Goal: Contribute content: Add original content to the website for others to see

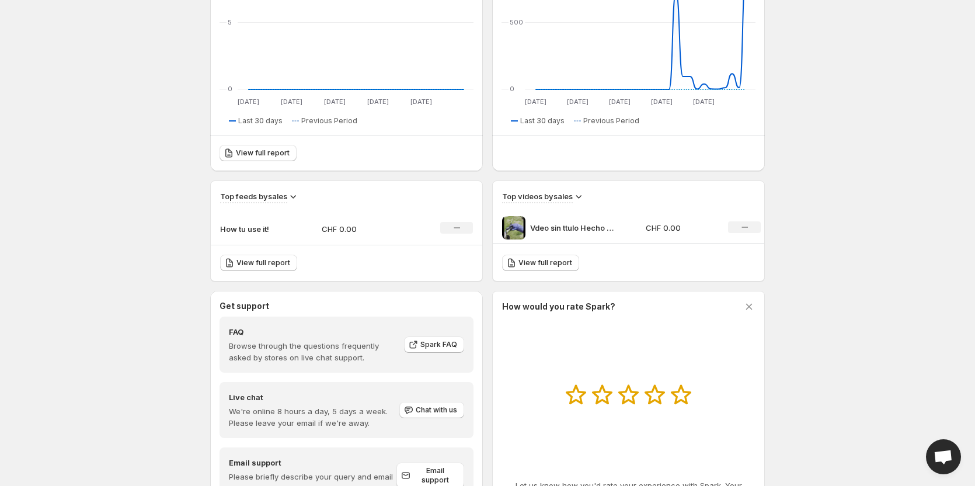
scroll to position [234, 0]
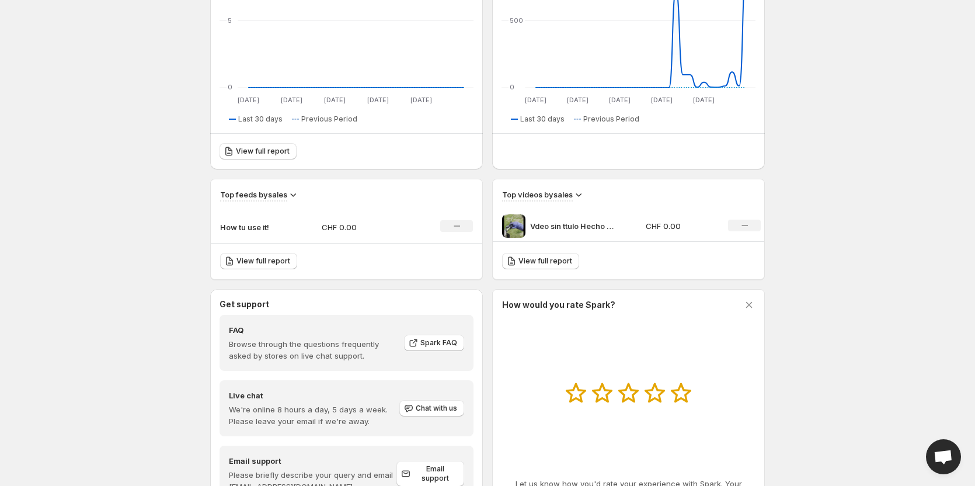
click at [576, 195] on icon at bounding box center [579, 195] width 12 height 12
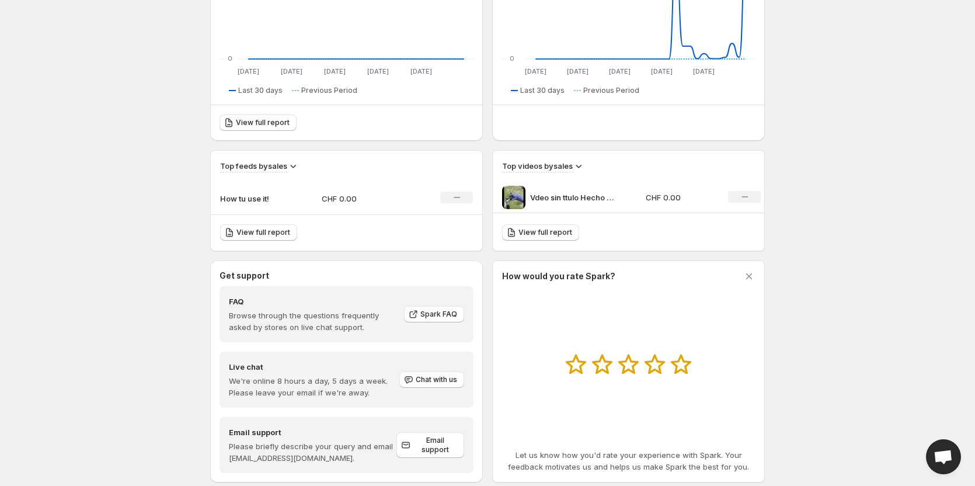
scroll to position [287, 0]
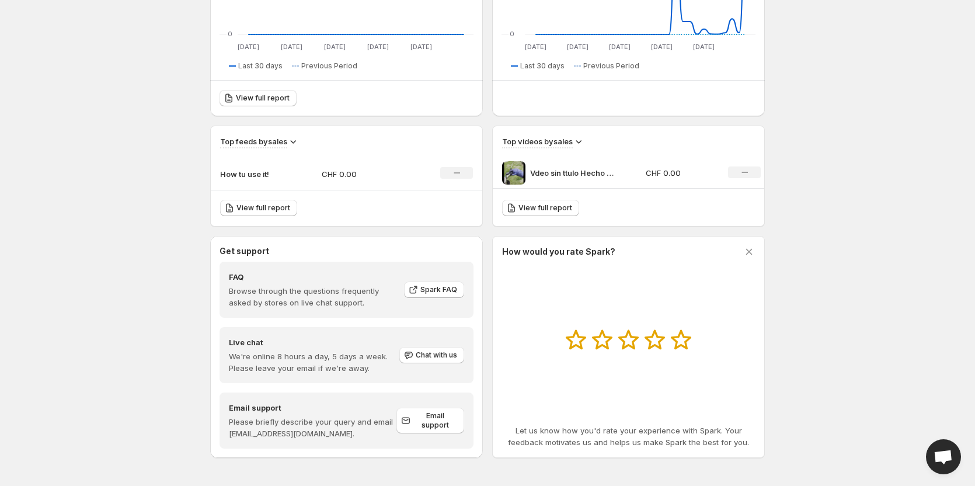
click at [754, 255] on icon at bounding box center [749, 252] width 12 height 12
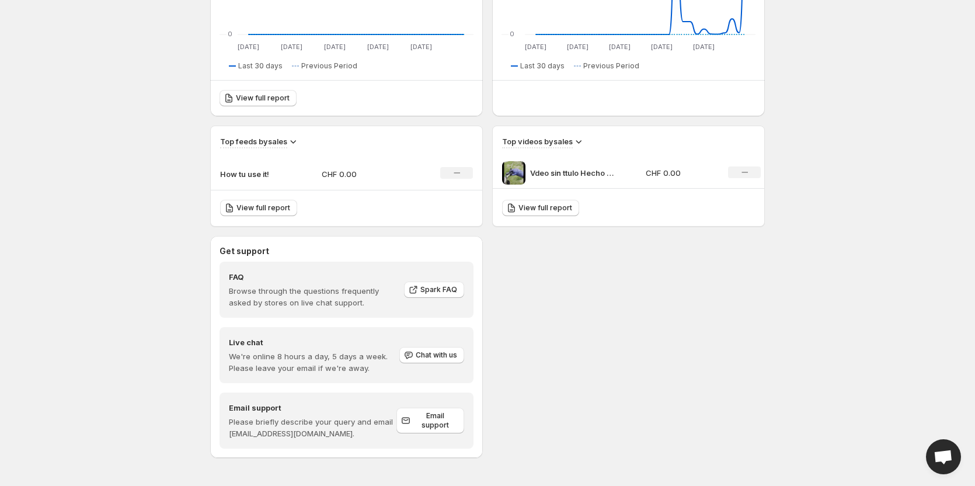
click at [724, 172] on td "No change" at bounding box center [741, 173] width 46 height 31
click at [713, 163] on td "CHF 0.00" at bounding box center [680, 173] width 76 height 31
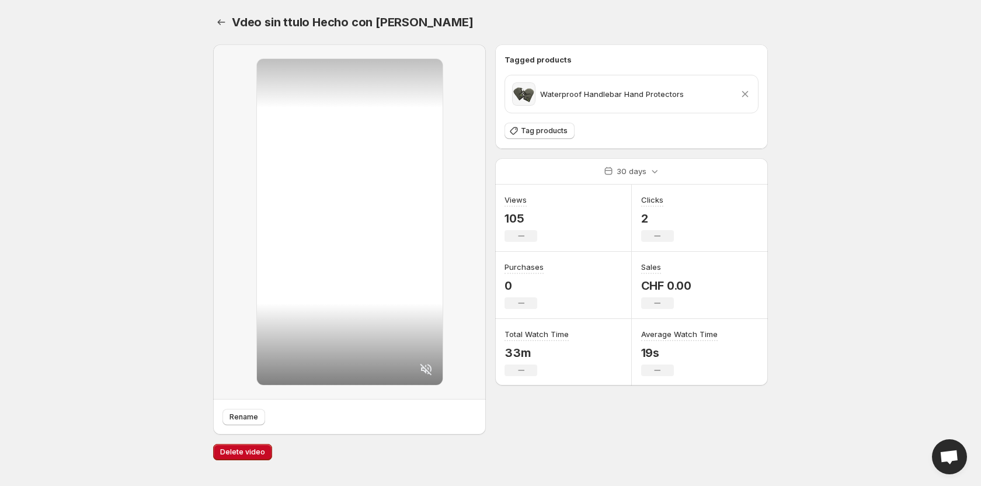
click at [130, 243] on body "Home Feeds Videos Subscription Settings Vdeo sin ttulo Hecho con [PERSON_NAME].…" at bounding box center [490, 243] width 981 height 486
click at [217, 19] on icon "Settings" at bounding box center [221, 22] width 12 height 12
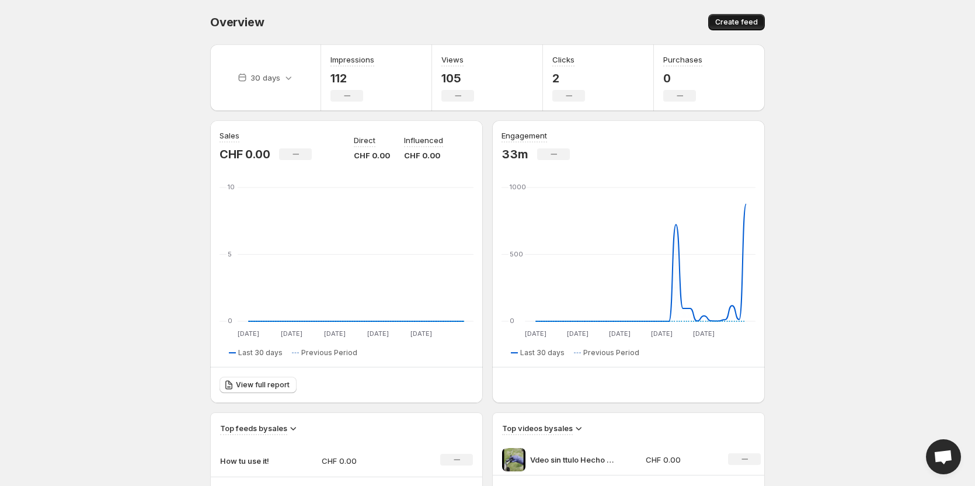
click at [733, 20] on span "Create feed" at bounding box center [736, 22] width 43 height 9
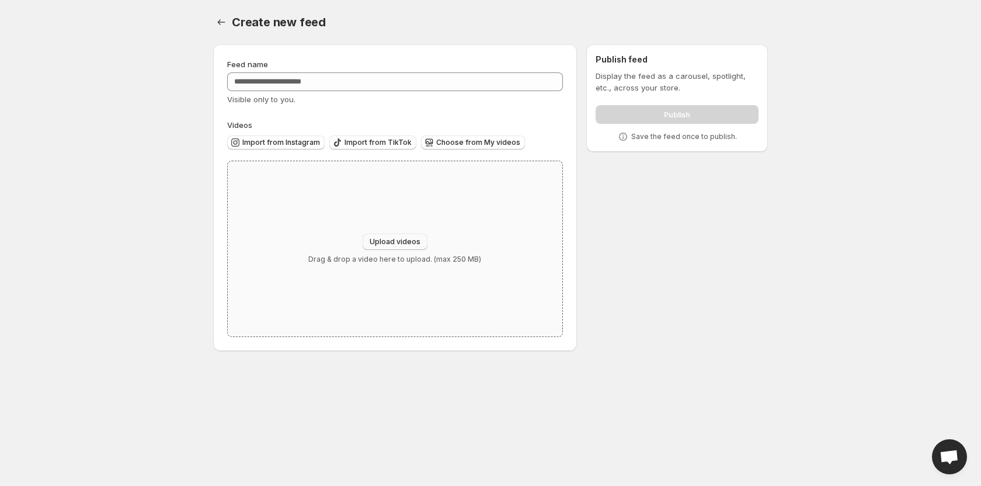
click at [399, 244] on span "Upload videos" at bounding box center [395, 241] width 51 height 9
type input "**********"
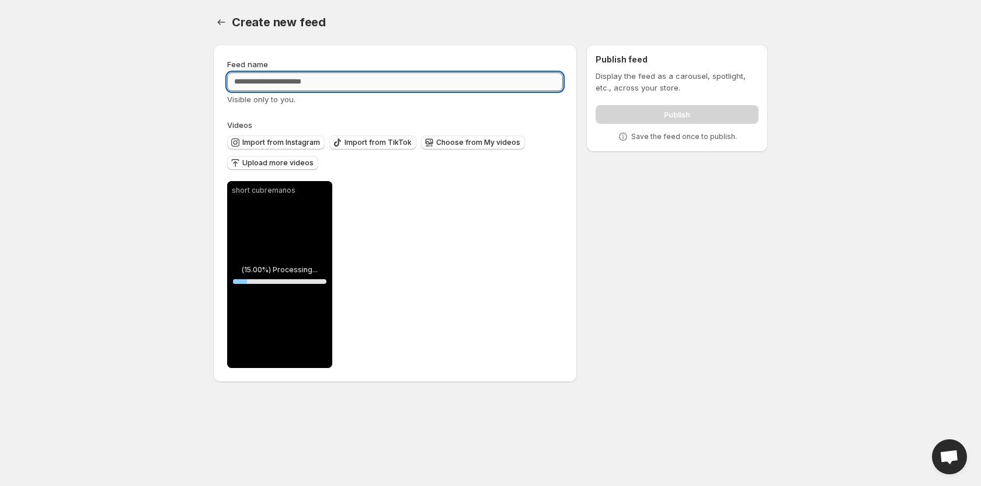
click at [292, 83] on input "Feed name" at bounding box center [395, 81] width 336 height 19
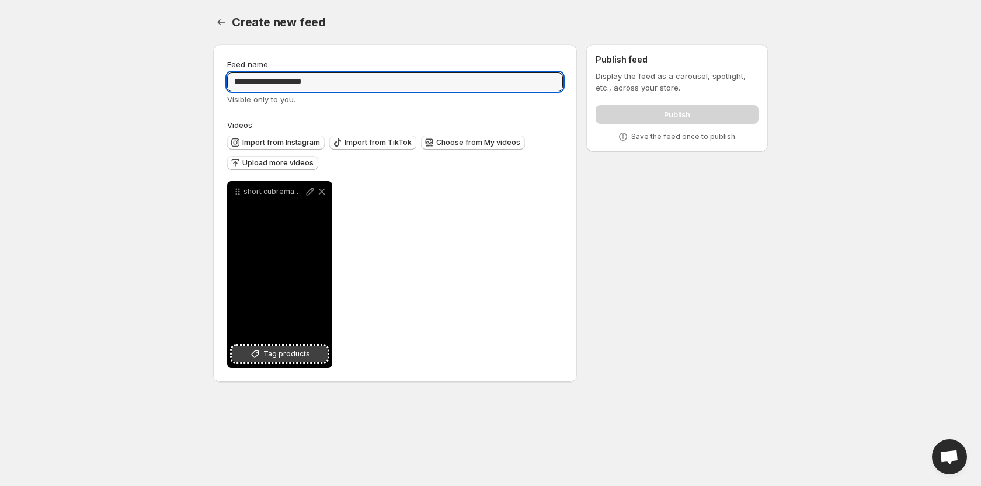
type input "**********"
click at [273, 359] on span "Tag products" at bounding box center [286, 354] width 47 height 12
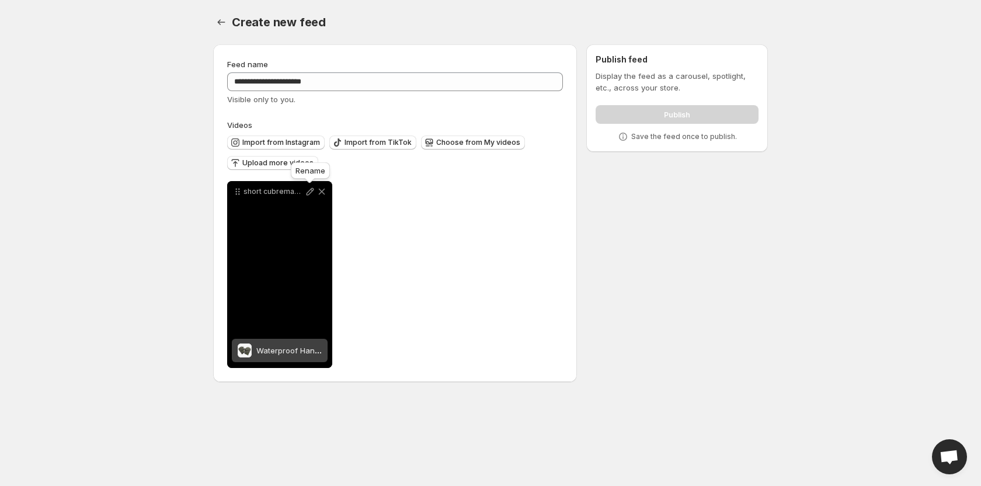
click at [309, 189] on icon at bounding box center [310, 192] width 12 height 12
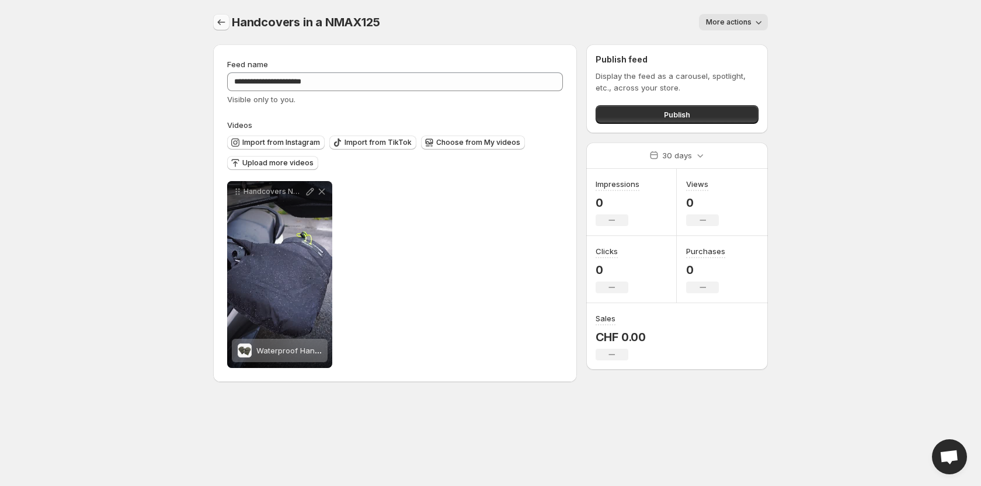
click at [221, 20] on icon "Settings" at bounding box center [221, 22] width 12 height 12
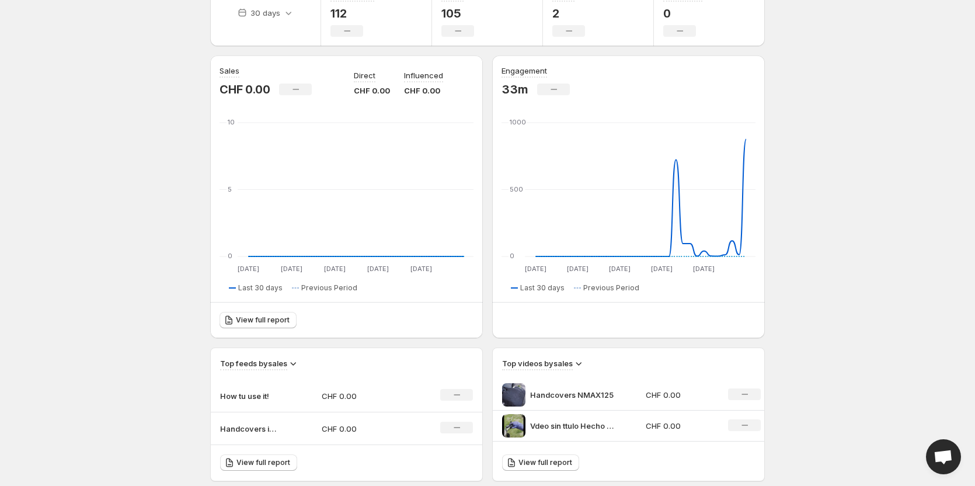
scroll to position [234, 0]
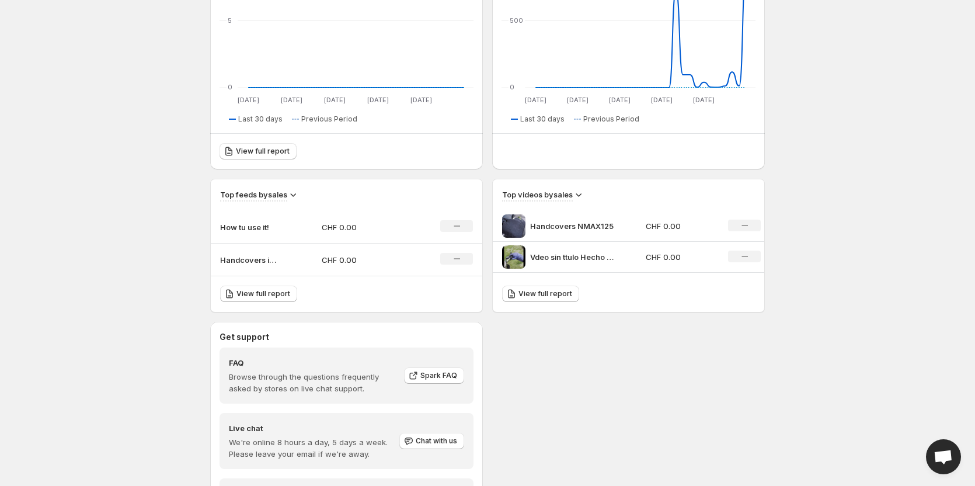
click at [572, 223] on p "Handcovers NMAX125" at bounding box center [574, 226] width 88 height 12
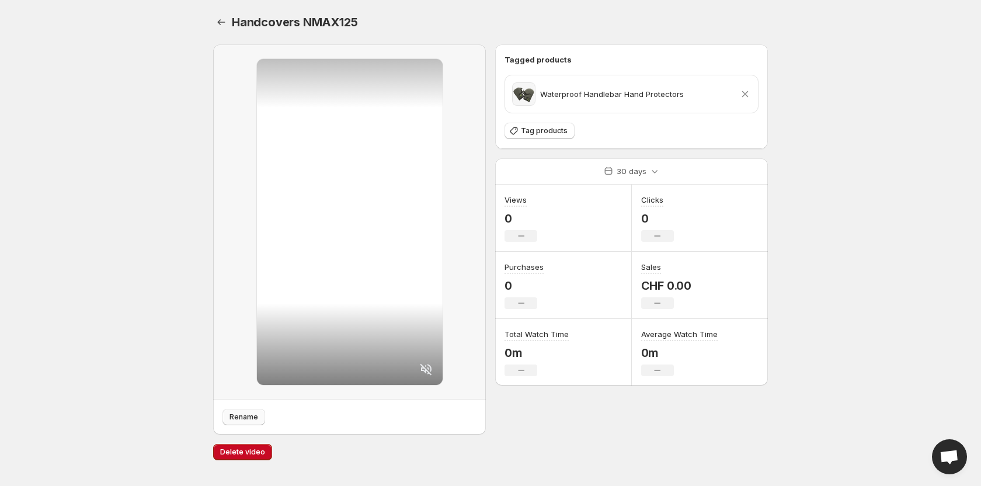
click at [246, 419] on span "Rename" at bounding box center [244, 416] width 29 height 9
click at [226, 19] on button "Settings" at bounding box center [221, 22] width 16 height 16
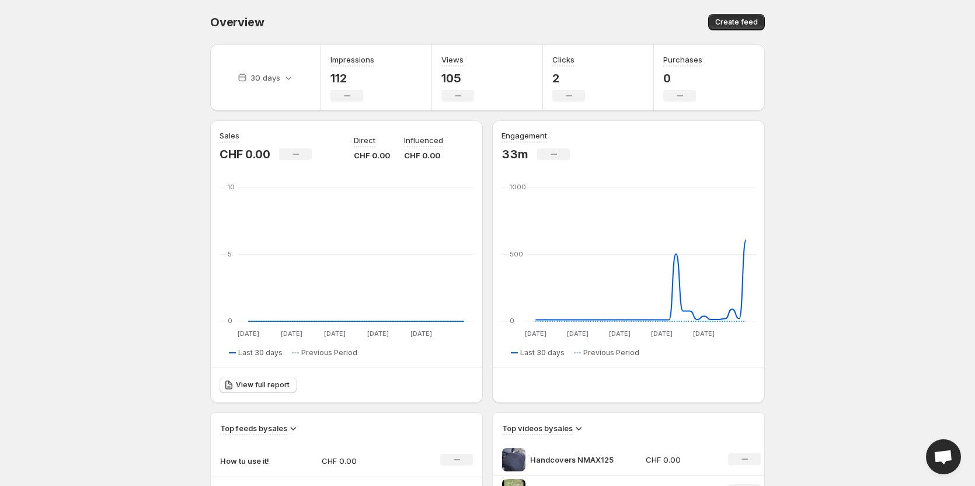
click at [222, 19] on span "Overview" at bounding box center [237, 22] width 54 height 14
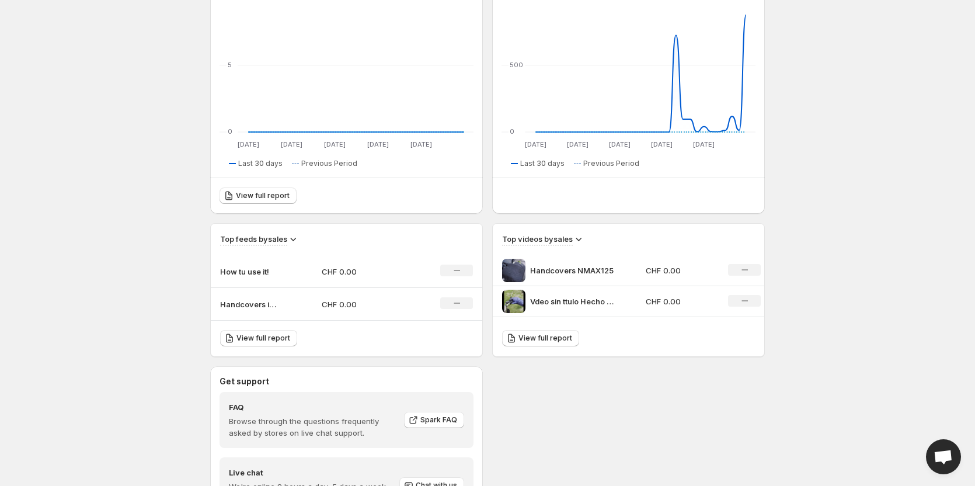
scroll to position [292, 0]
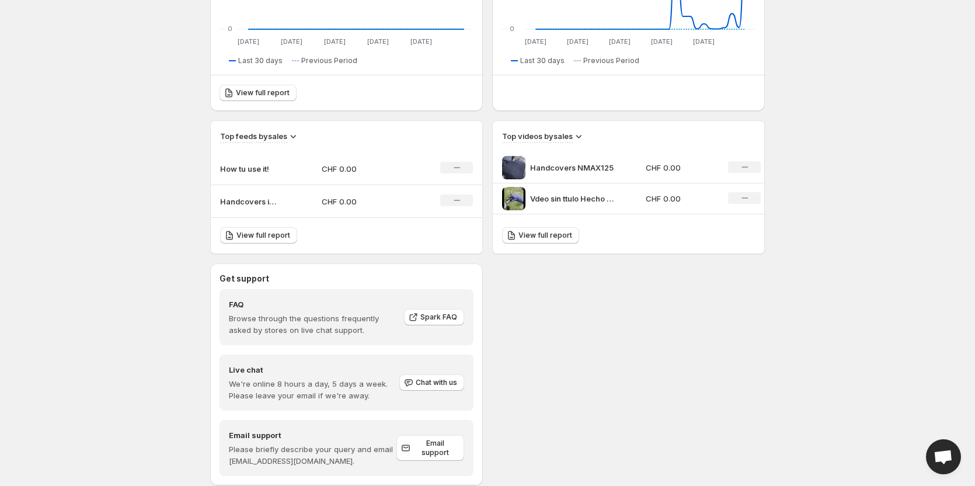
click at [576, 135] on icon at bounding box center [579, 136] width 12 height 12
click at [683, 310] on div "Get support FAQ Browse through the questions frequently asked by stores on live…" at bounding box center [487, 374] width 555 height 222
click at [646, 167] on p "CHF 0.00" at bounding box center [680, 168] width 69 height 12
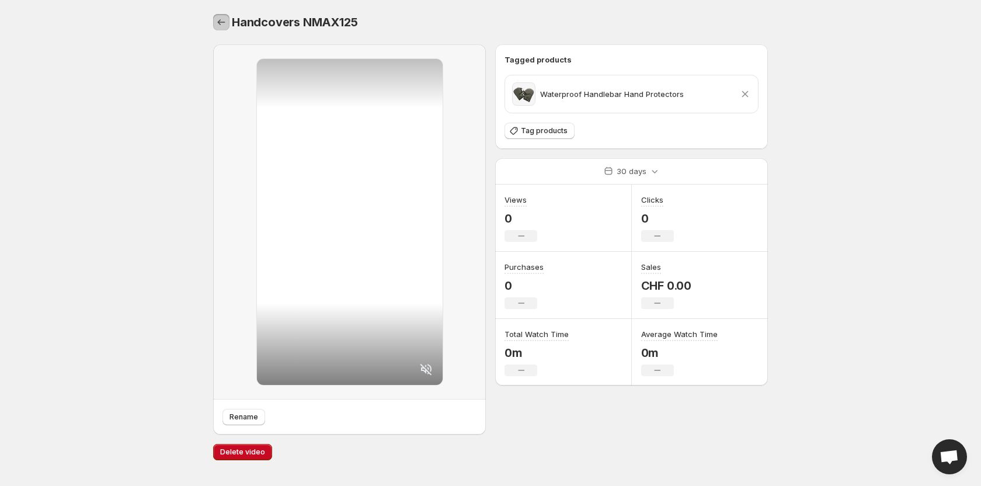
click at [219, 22] on icon "Settings" at bounding box center [222, 22] width 8 height 6
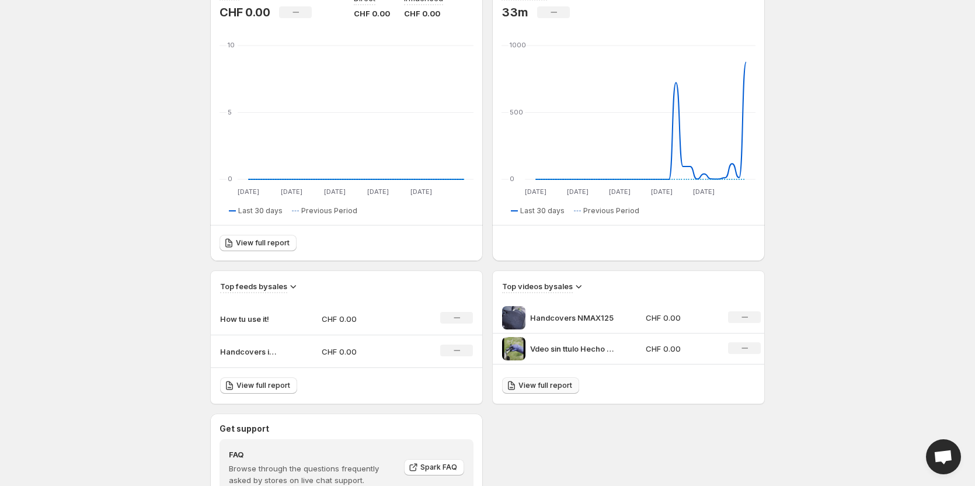
scroll to position [175, 0]
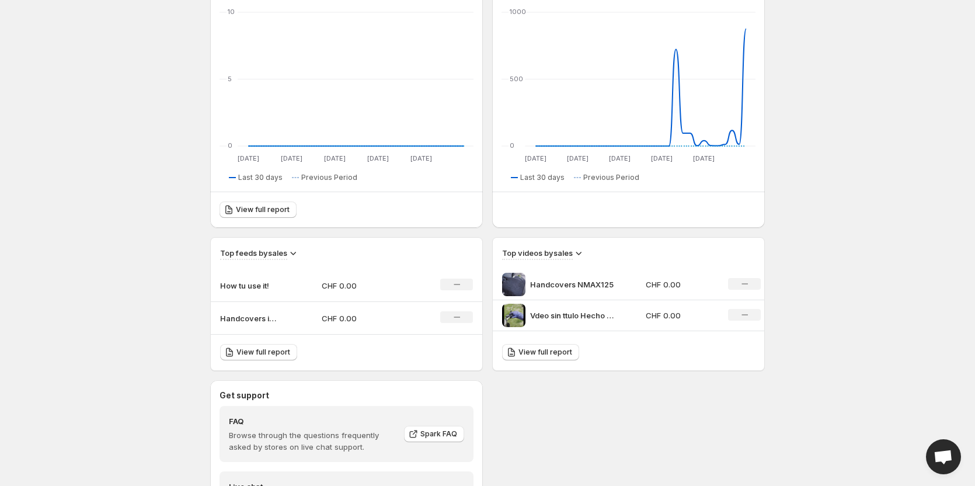
click at [560, 314] on p "Vdeo sin ttulo Hecho con [PERSON_NAME]" at bounding box center [574, 316] width 88 height 12
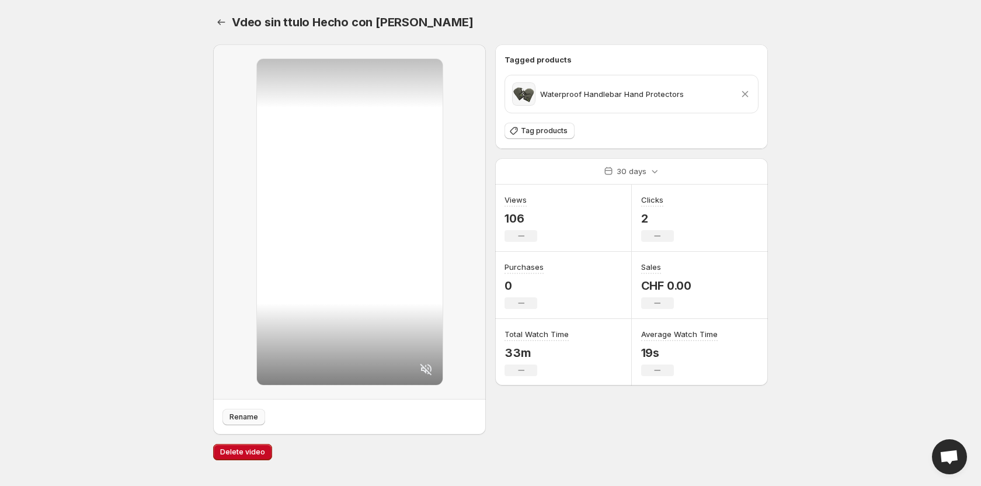
click at [254, 418] on span "Rename" at bounding box center [244, 416] width 29 height 9
click at [220, 25] on icon "Settings" at bounding box center [222, 22] width 8 height 6
